Goal: Check status: Check status

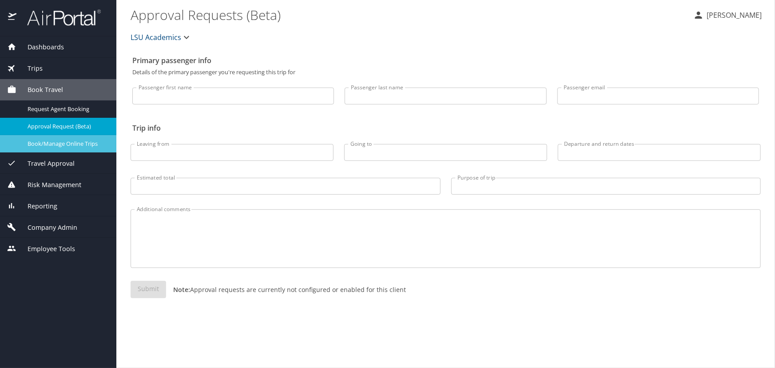
click at [60, 146] on span "Book/Manage Online Trips" at bounding box center [67, 143] width 78 height 8
click at [47, 70] on div "Trips" at bounding box center [58, 68] width 102 height 10
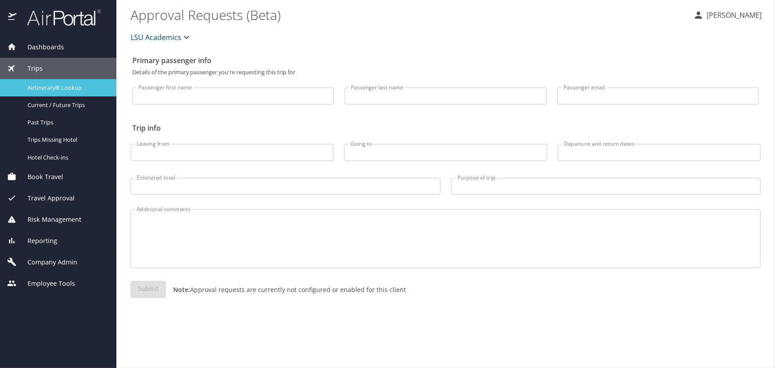
click at [61, 87] on span "Airtinerary® Lookup" at bounding box center [67, 87] width 78 height 8
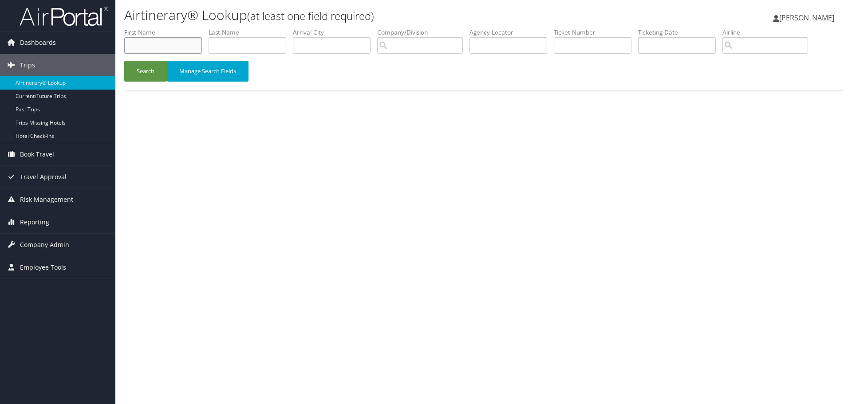
click at [174, 48] on input "text" at bounding box center [163, 45] width 78 height 16
type input "[PERSON_NAME]"
click at [124, 61] on button "Search" at bounding box center [145, 71] width 43 height 21
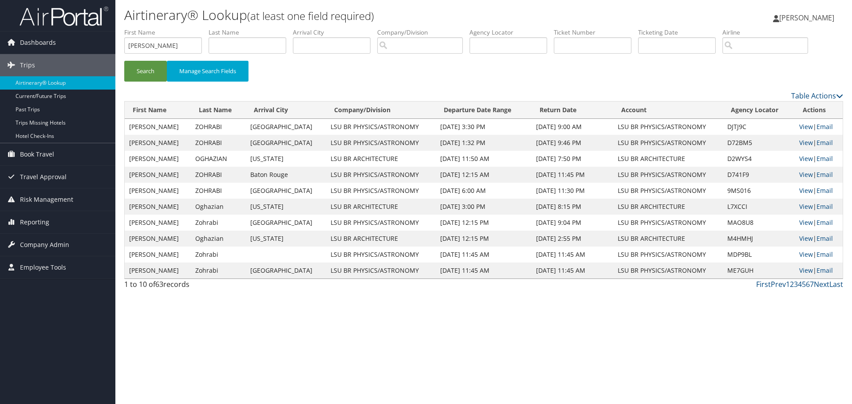
click at [809, 175] on td "View | Email" at bounding box center [819, 175] width 48 height 16
click at [803, 175] on link "View" at bounding box center [807, 174] width 14 height 8
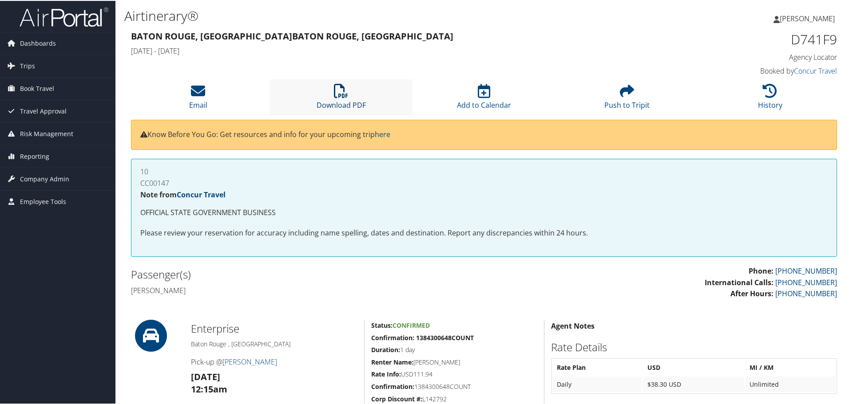
click at [317, 107] on link "Download PDF" at bounding box center [341, 98] width 49 height 21
